Goal: Book appointment/travel/reservation

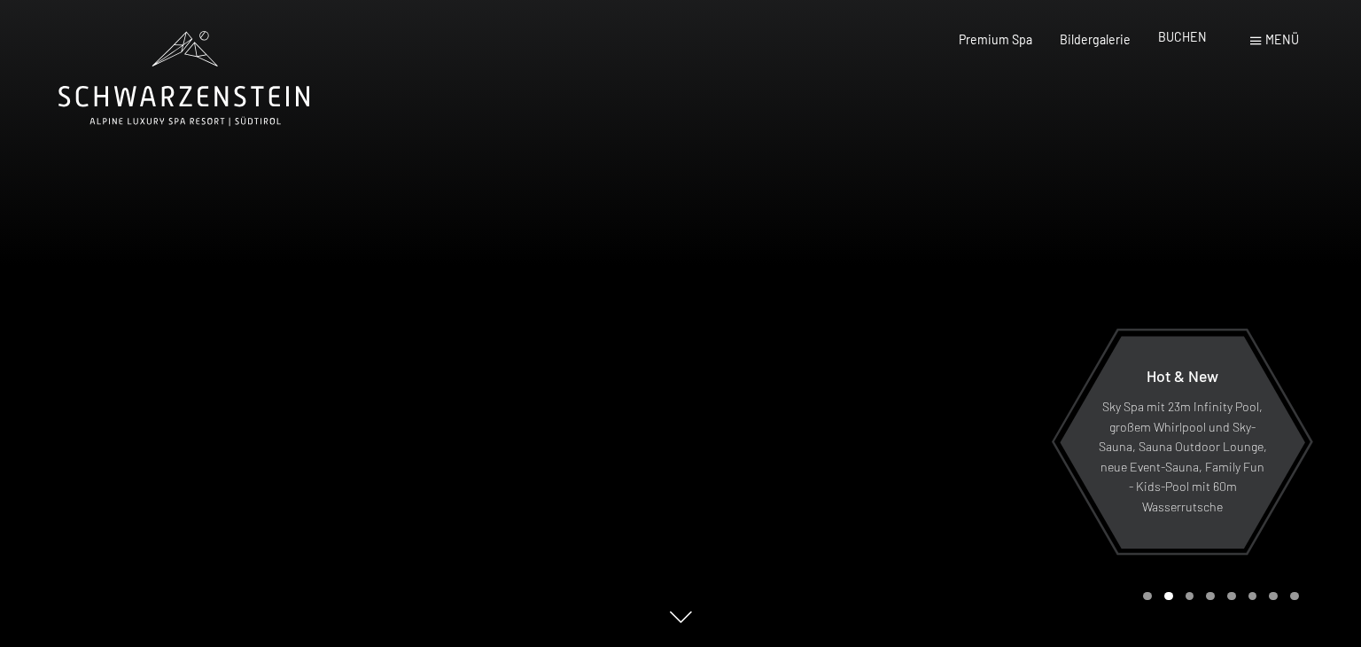
click at [1188, 40] on span "BUCHEN" at bounding box center [1182, 36] width 49 height 15
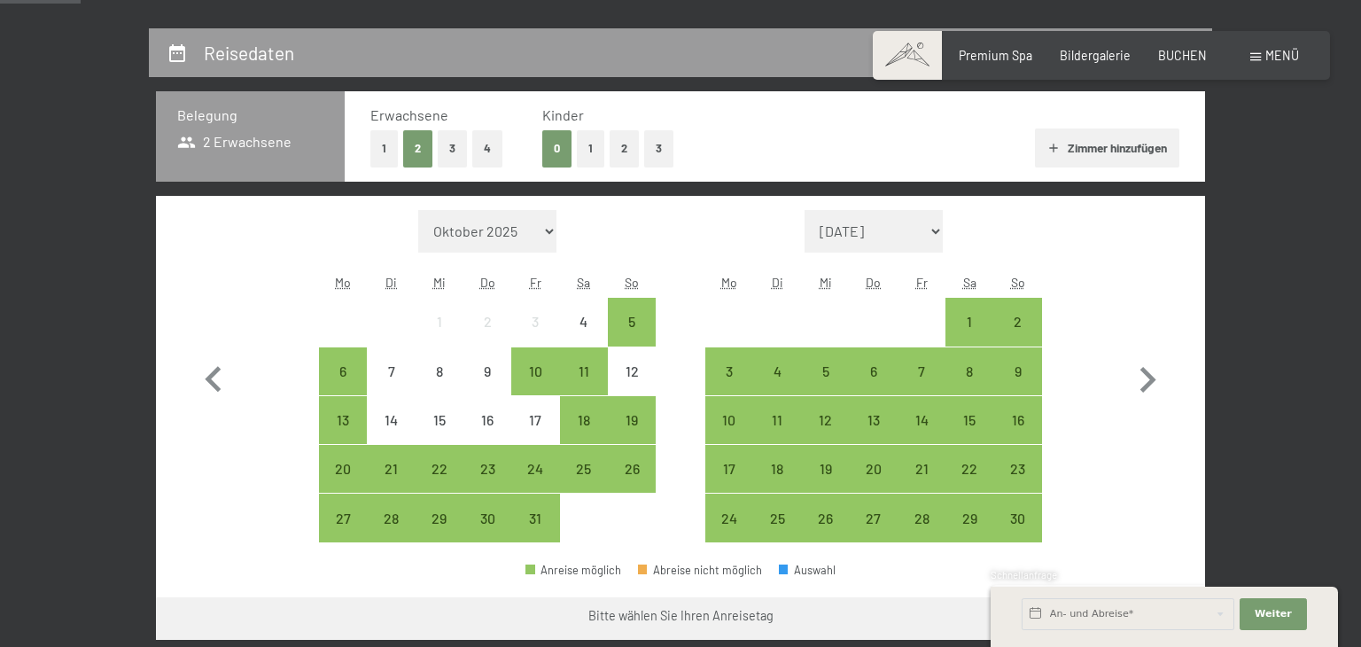
scroll to position [351, 0]
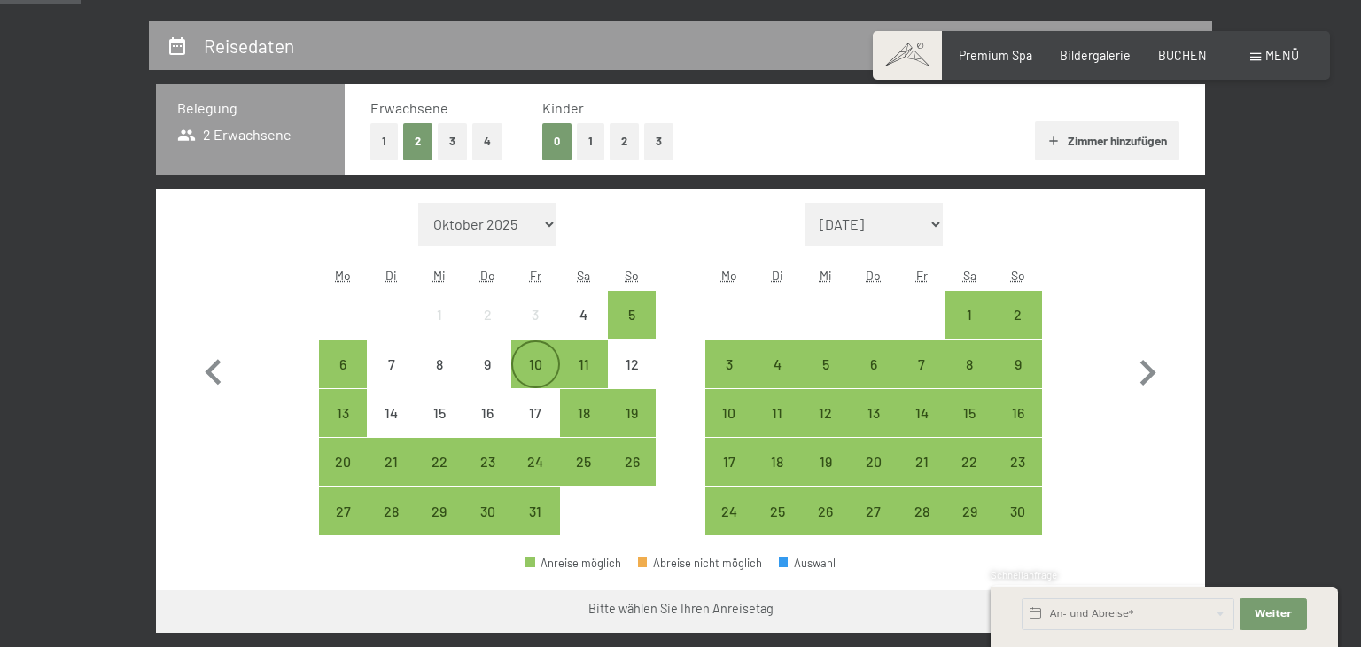
click at [535, 361] on div "10" at bounding box center [535, 379] width 44 height 44
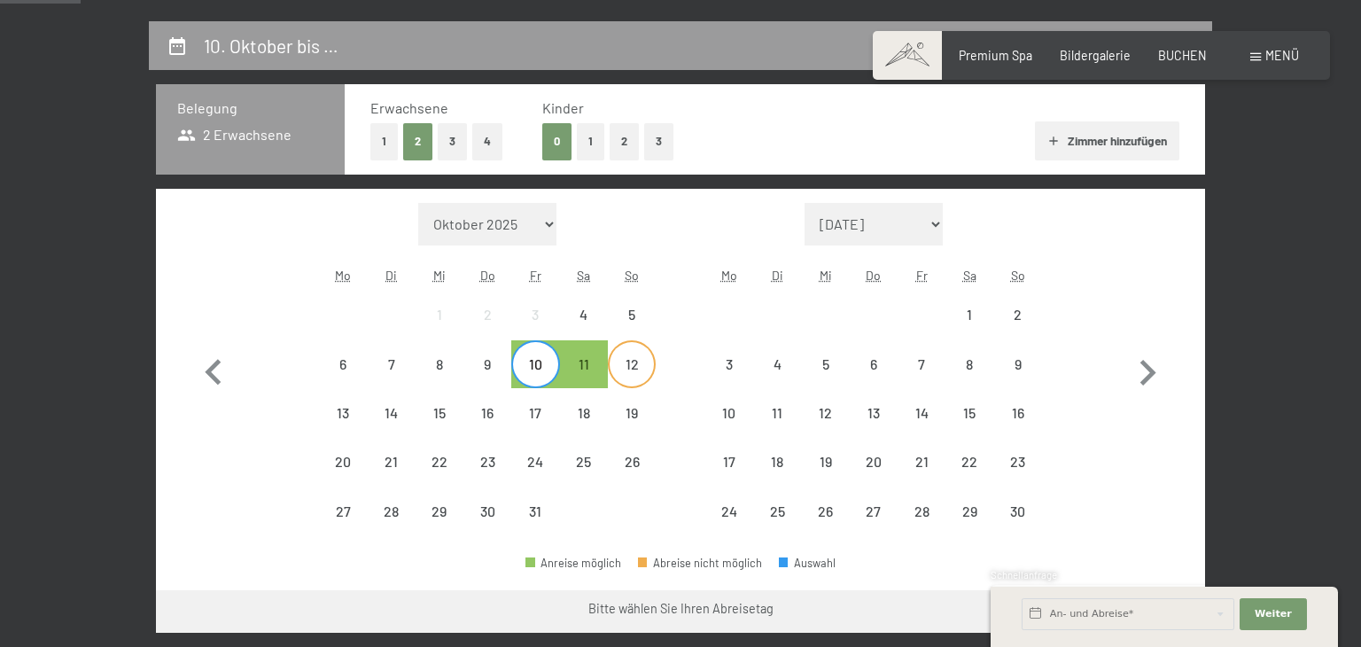
click at [632, 362] on div "12" at bounding box center [631, 379] width 44 height 44
